Goal: Task Accomplishment & Management: Use online tool/utility

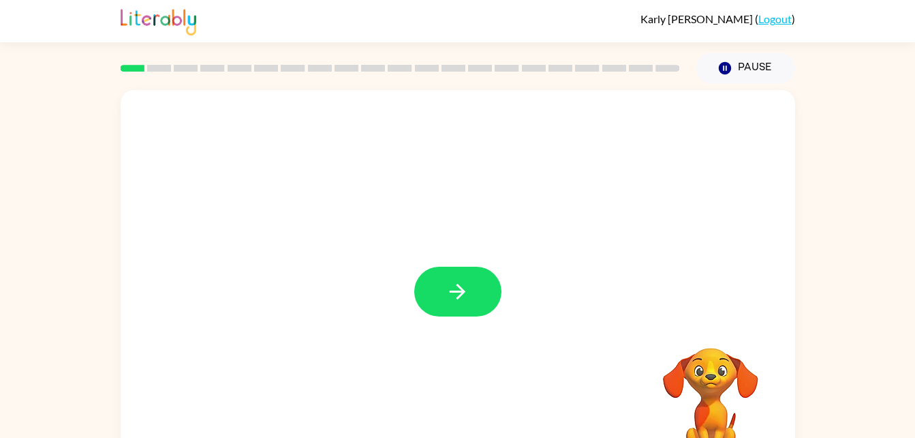
click at [464, 286] on icon "button" at bounding box center [458, 291] width 24 height 24
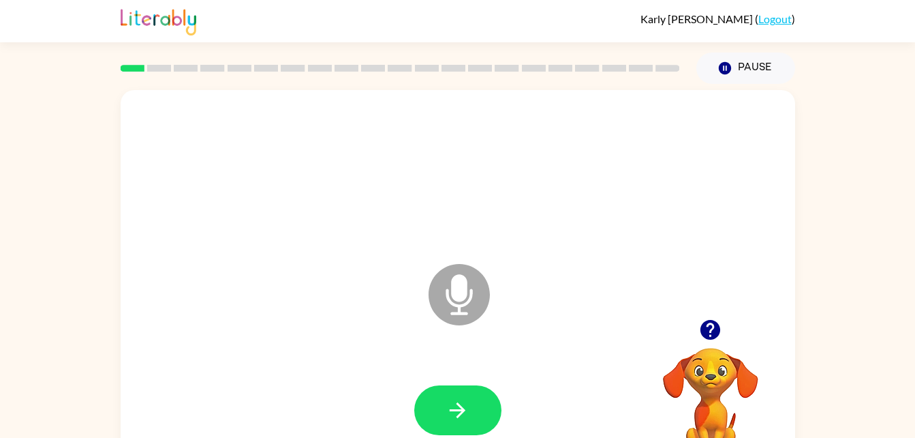
click at [477, 386] on button "button" at bounding box center [457, 410] width 87 height 50
drag, startPoint x: 485, startPoint y: 253, endPoint x: 478, endPoint y: 258, distance: 8.2
click at [481, 257] on div "Microphone The Microphone is here when it is your turn to talk" at bounding box center [425, 260] width 582 height 49
click at [444, 292] on icon at bounding box center [459, 294] width 61 height 61
click at [457, 418] on icon "button" at bounding box center [458, 410] width 24 height 24
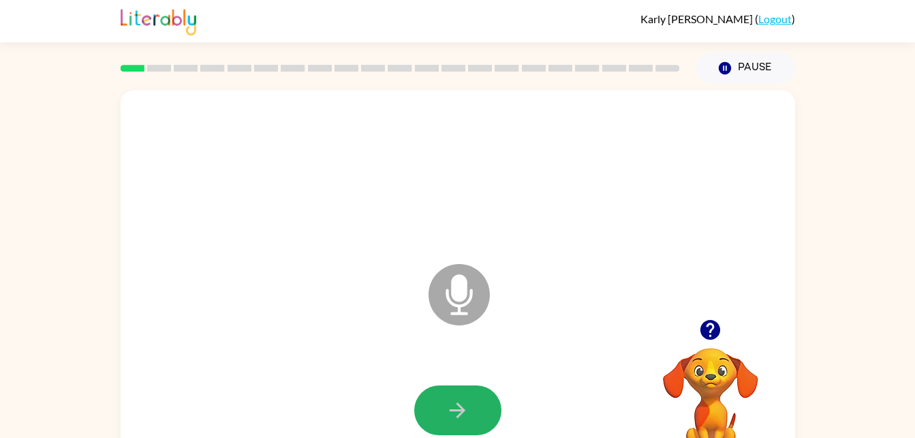
click at [445, 406] on button "button" at bounding box center [457, 410] width 87 height 50
click at [442, 399] on button "button" at bounding box center [457, 410] width 87 height 50
click at [464, 417] on icon "button" at bounding box center [458, 410] width 24 height 24
click at [442, 389] on button "button" at bounding box center [457, 410] width 87 height 50
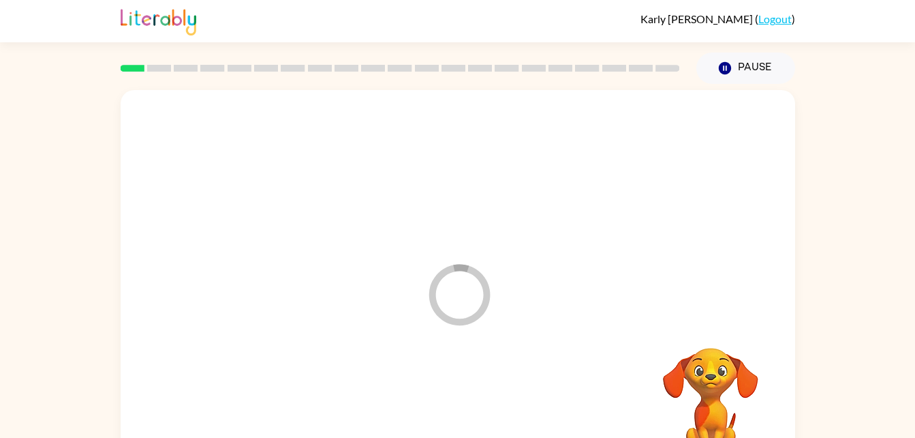
click at [442, 389] on div at bounding box center [457, 410] width 647 height 112
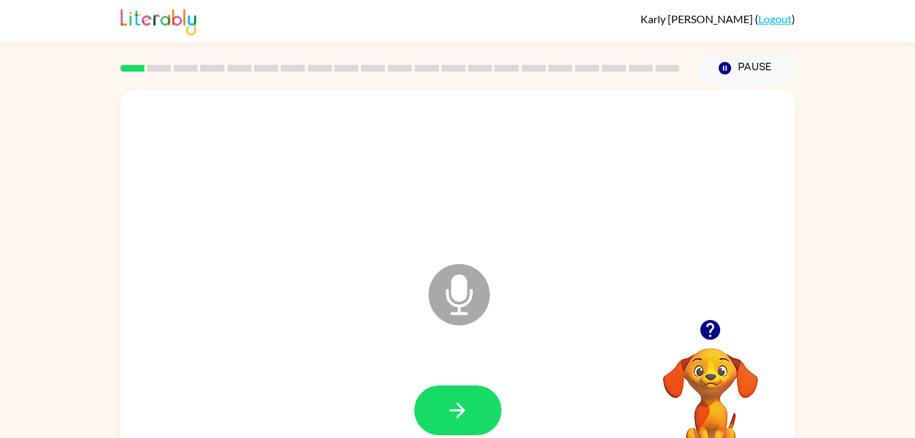
click at [459, 408] on icon "button" at bounding box center [458, 410] width 24 height 24
drag, startPoint x: 440, startPoint y: 414, endPoint x: 429, endPoint y: 414, distance: 11.6
click at [429, 414] on button "button" at bounding box center [457, 410] width 87 height 50
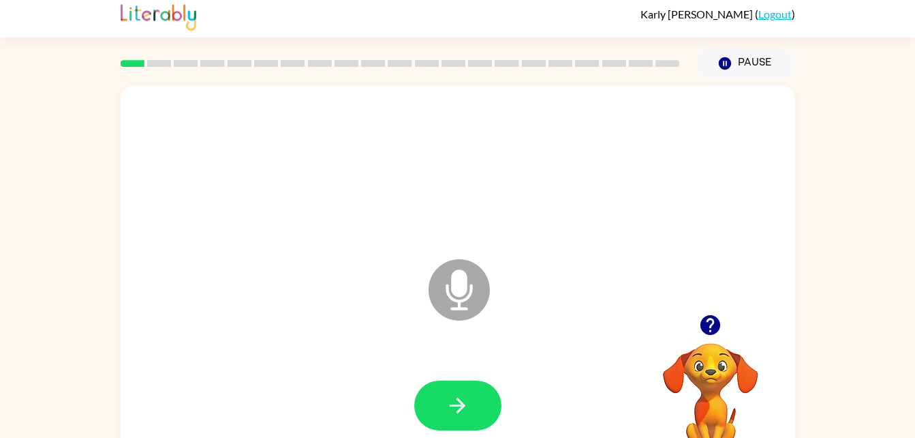
scroll to position [3, 0]
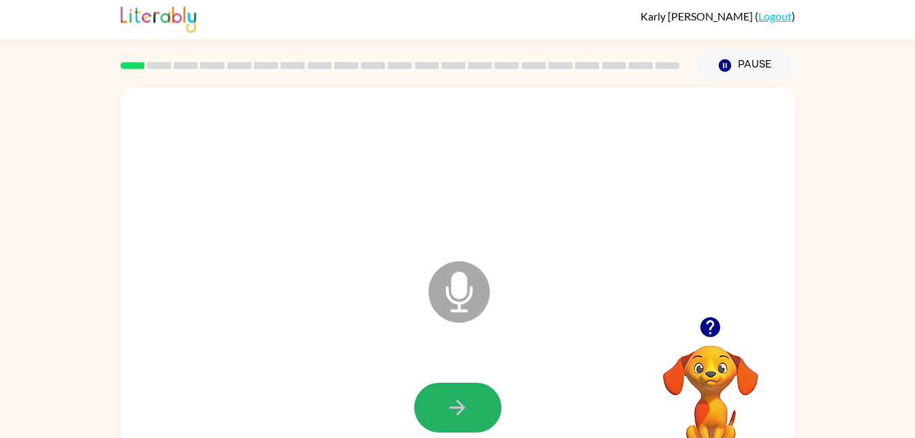
click at [459, 412] on icon "button" at bounding box center [458, 407] width 16 height 16
click at [460, 423] on button "button" at bounding box center [457, 407] width 87 height 50
click at [461, 421] on button "button" at bounding box center [457, 407] width 87 height 50
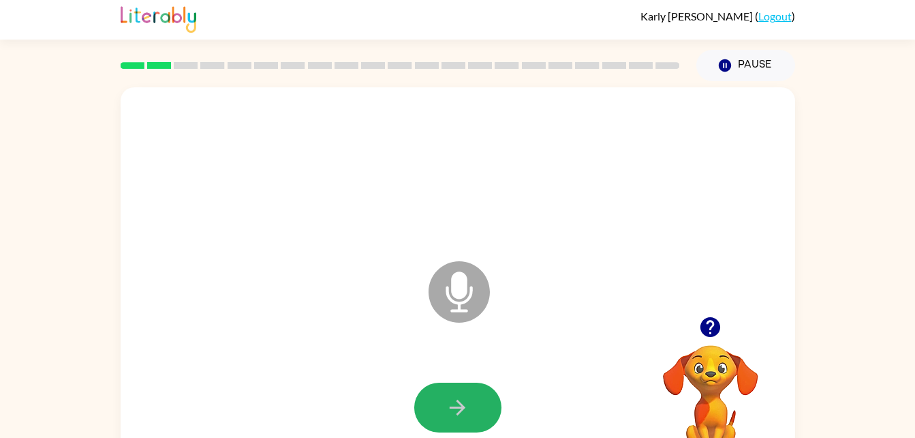
click at [459, 412] on icon "button" at bounding box center [458, 407] width 16 height 16
click at [459, 416] on icon "button" at bounding box center [458, 407] width 24 height 24
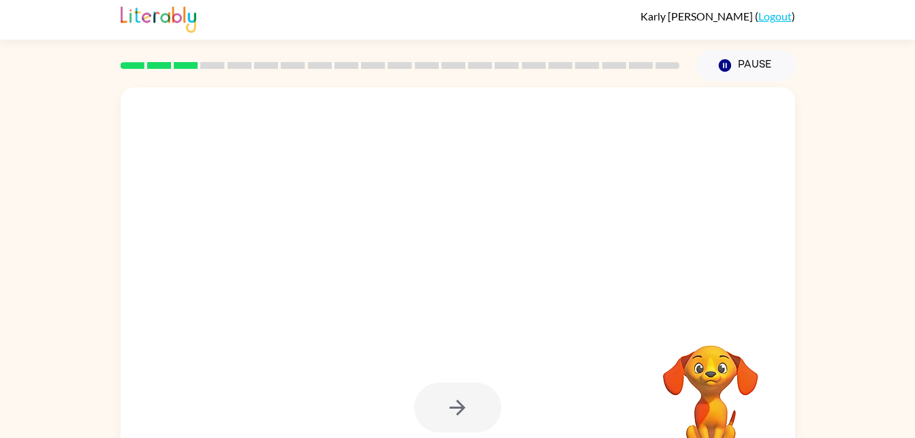
click at [520, 316] on div at bounding box center [458, 281] width 675 height 389
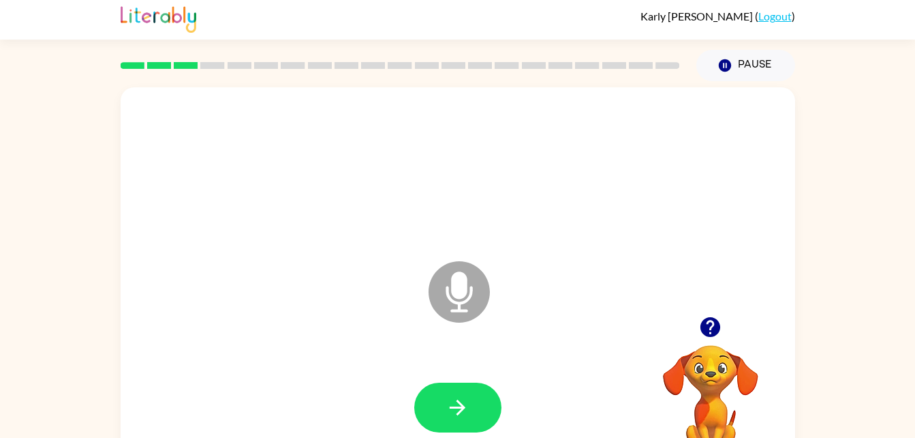
click at [472, 394] on button "button" at bounding box center [457, 407] width 87 height 50
click at [476, 409] on button "button" at bounding box center [457, 407] width 87 height 50
click at [484, 408] on button "button" at bounding box center [457, 407] width 87 height 50
click at [483, 408] on button "button" at bounding box center [457, 407] width 87 height 50
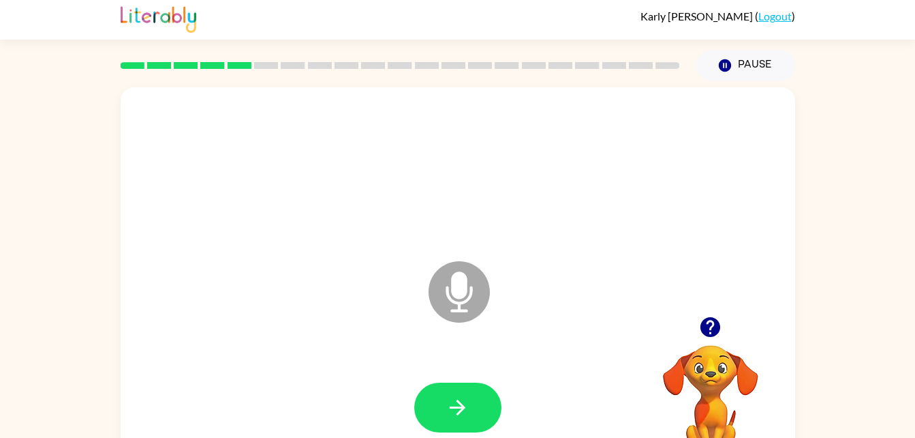
click at [483, 408] on button "button" at bounding box center [457, 407] width 87 height 50
click at [480, 413] on button "button" at bounding box center [457, 407] width 87 height 50
click at [471, 406] on button "button" at bounding box center [457, 407] width 87 height 50
click at [476, 415] on button "button" at bounding box center [457, 407] width 87 height 50
click at [449, 402] on icon "button" at bounding box center [458, 407] width 24 height 24
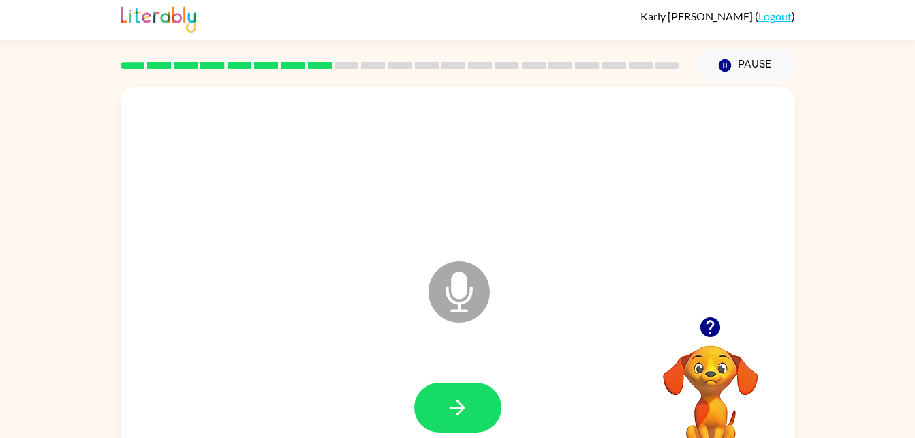
click at [452, 418] on icon "button" at bounding box center [458, 407] width 24 height 24
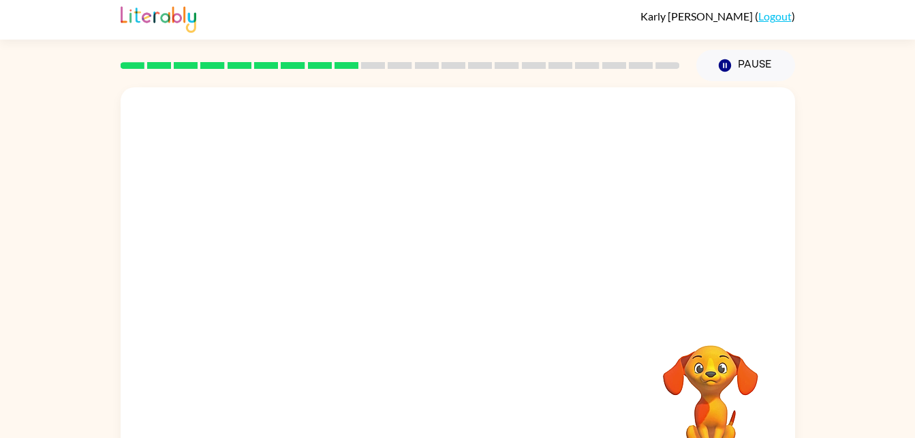
drag, startPoint x: 452, startPoint y: 418, endPoint x: 410, endPoint y: 380, distance: 57.4
click at [410, 380] on div at bounding box center [457, 408] width 647 height 112
